Goal: Navigation & Orientation: Locate item on page

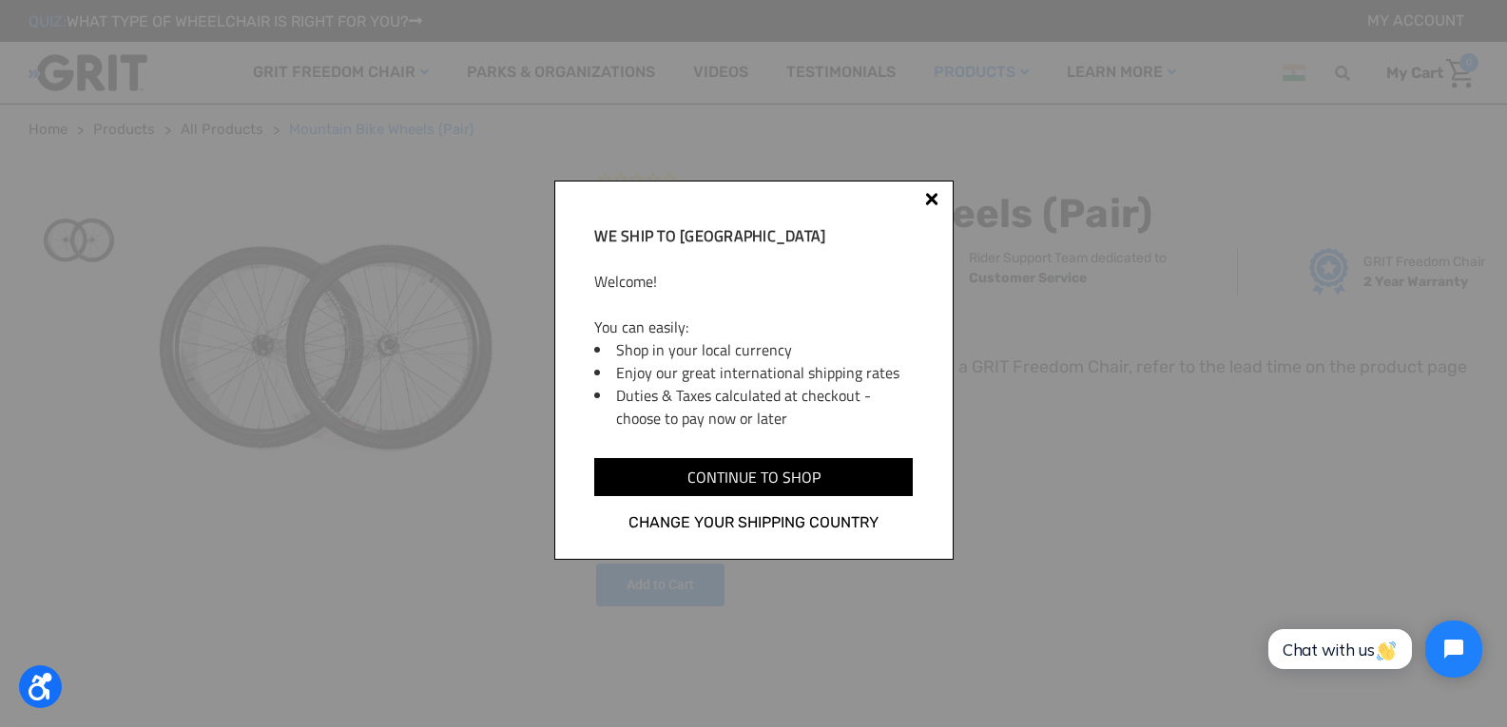
click at [933, 190] on div "We ship to [GEOGRAPHIC_DATA] Welcome! You can easily: Shop in your local curren…" at bounding box center [753, 370] width 399 height 379
click at [932, 192] on div "We ship to [GEOGRAPHIC_DATA] Welcome! You can easily: Shop in your local curren…" at bounding box center [753, 370] width 399 height 379
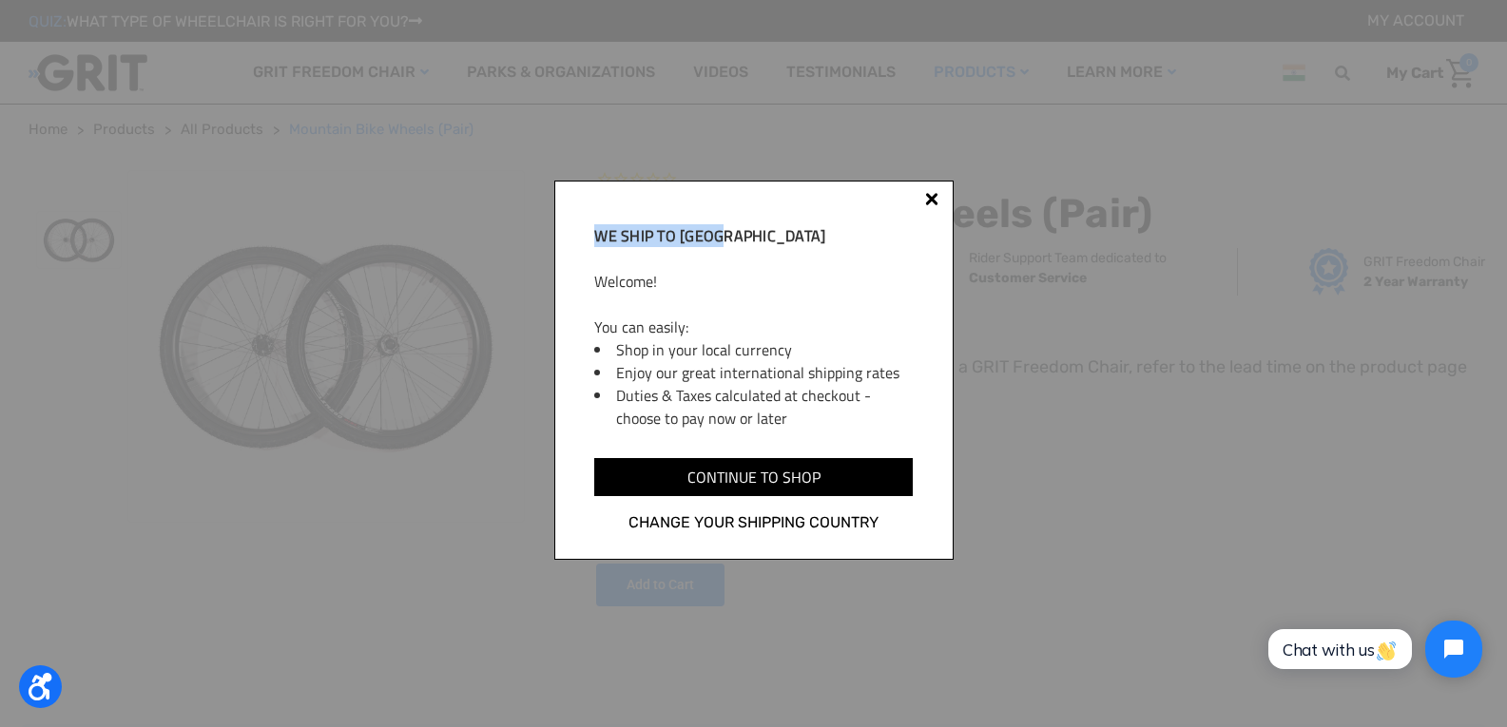
click at [932, 192] on div "We ship to [GEOGRAPHIC_DATA] Welcome! You can easily: Shop in your local curren…" at bounding box center [753, 370] width 399 height 379
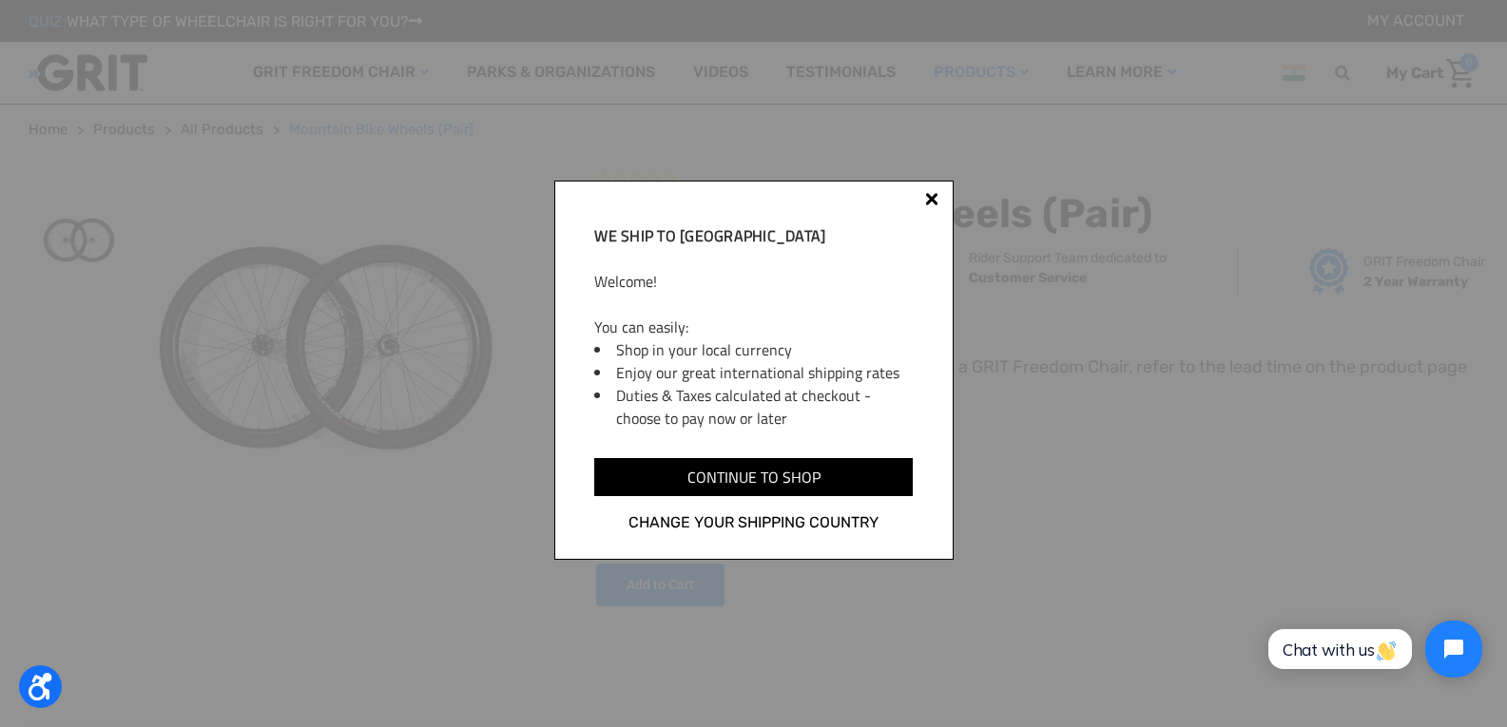
click at [932, 192] on div "We ship to [GEOGRAPHIC_DATA] Welcome! You can easily: Shop in your local curren…" at bounding box center [753, 370] width 399 height 379
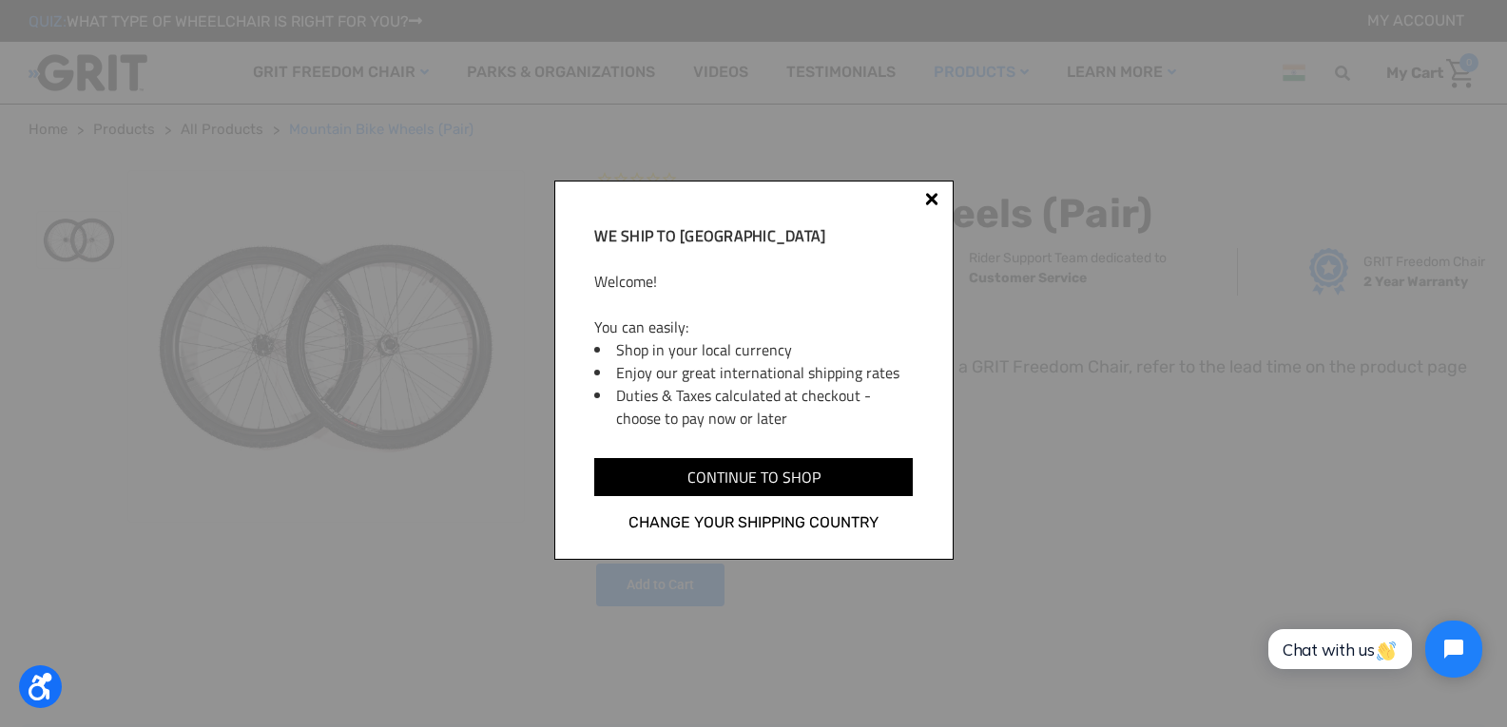
click at [932, 192] on div "We ship to [GEOGRAPHIC_DATA] Welcome! You can easily: Shop in your local curren…" at bounding box center [753, 370] width 399 height 379
